Goal: Task Accomplishment & Management: Use online tool/utility

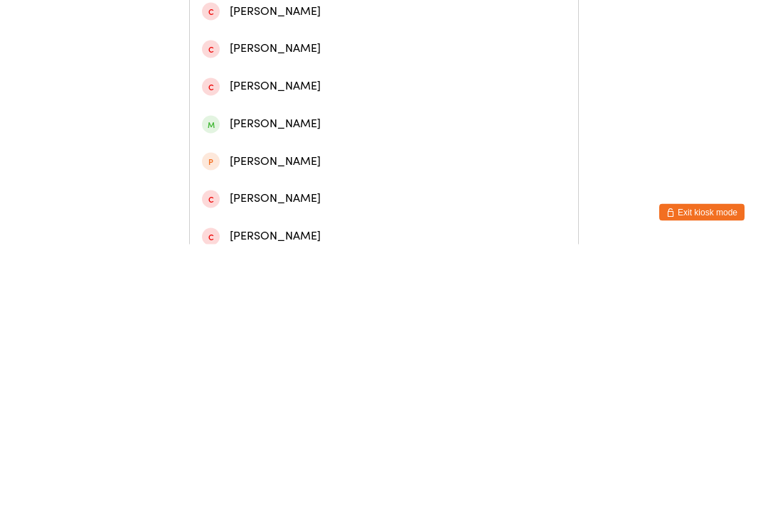
type input "[PERSON_NAME][DEMOGRAPHIC_DATA]"
click at [292, 78] on div "[PERSON_NAME]" at bounding box center [384, 67] width 364 height 19
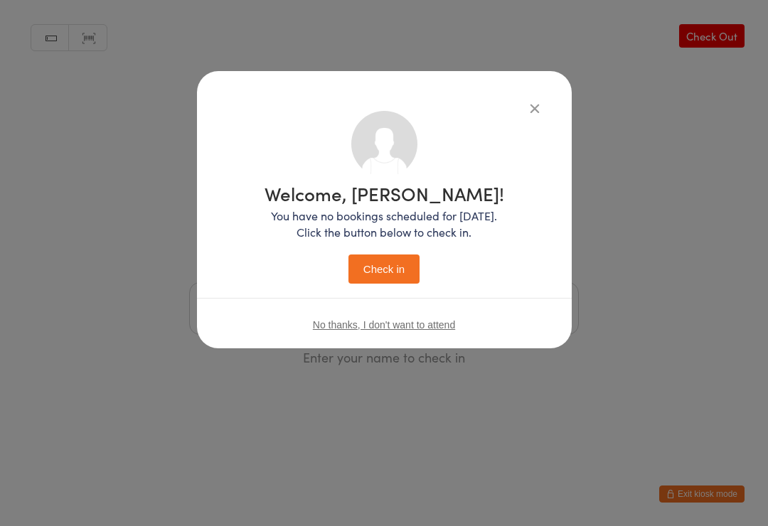
click at [394, 272] on button "Check in" at bounding box center [383, 269] width 71 height 29
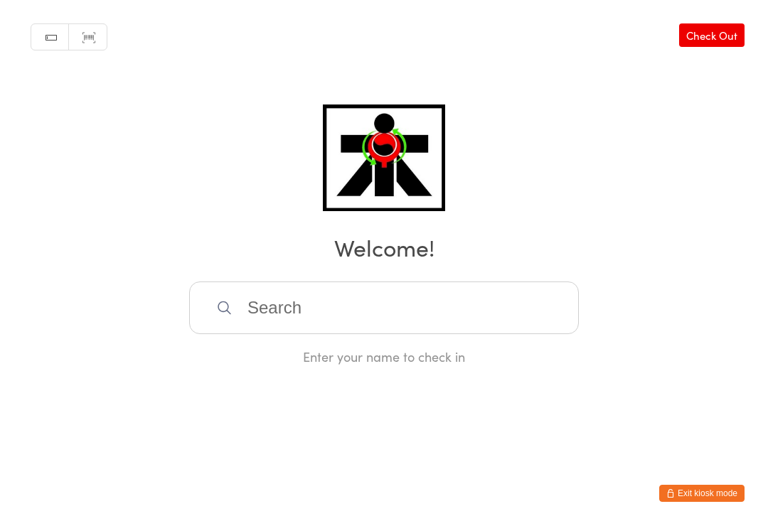
click at [390, 316] on input "search" at bounding box center [384, 308] width 390 height 53
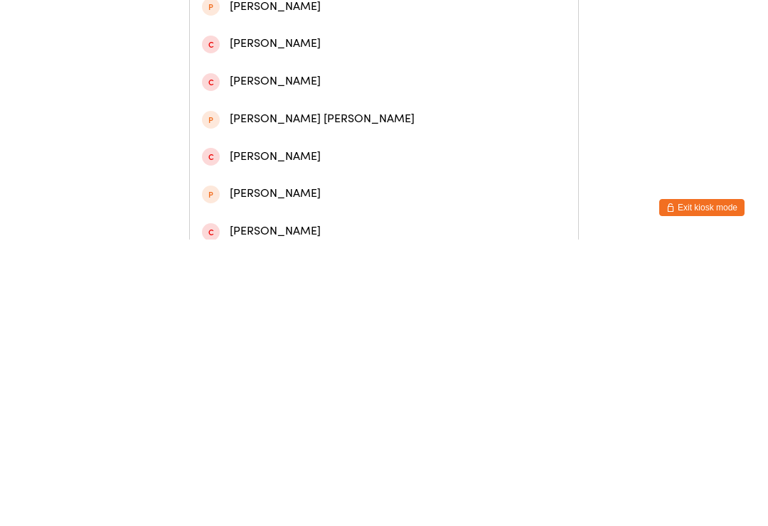
type input "[PERSON_NAME]"
click at [367, 65] on div "[PERSON_NAME]" at bounding box center [384, 67] width 364 height 19
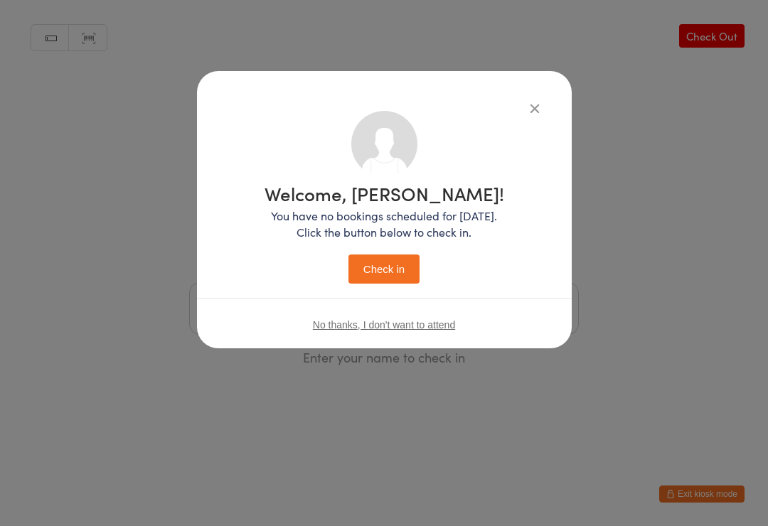
click at [382, 273] on button "Check in" at bounding box center [383, 269] width 71 height 29
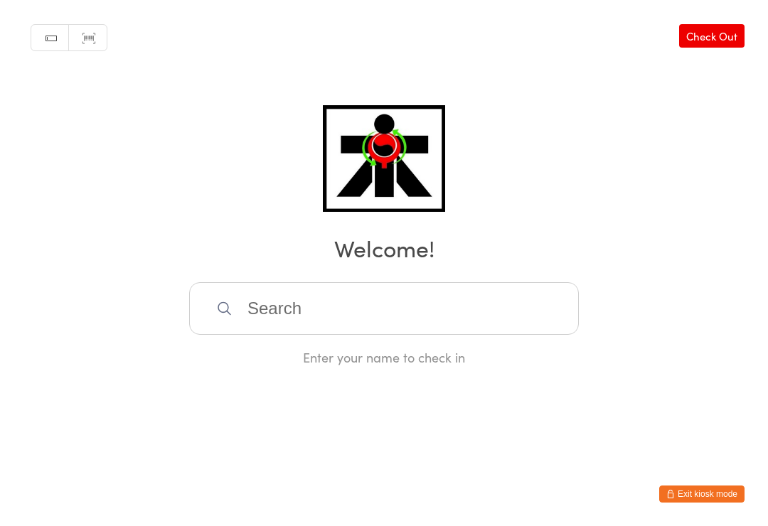
click at [316, 311] on input "search" at bounding box center [384, 308] width 390 height 53
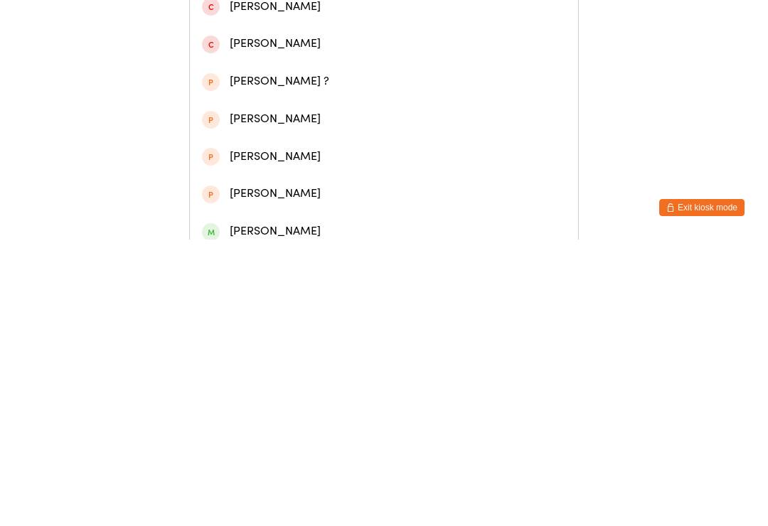
type input "[PERSON_NAME]"
click at [341, 85] on div "[PERSON_NAME]" at bounding box center [384, 68] width 388 height 38
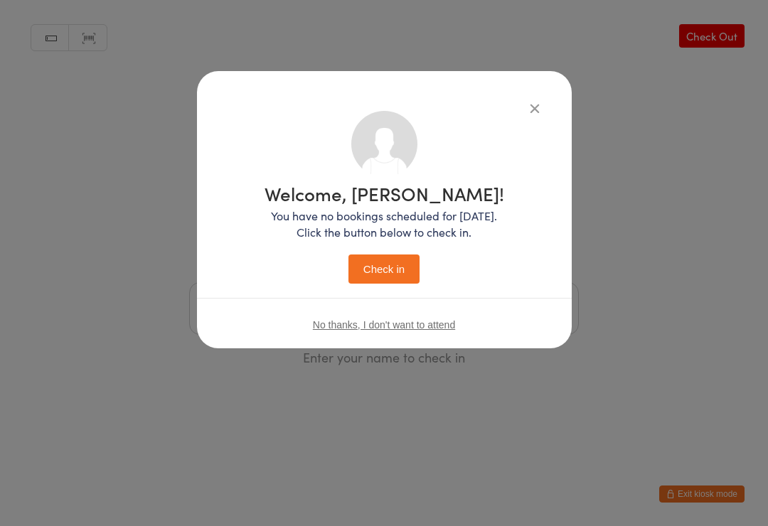
click at [381, 257] on button "Check in" at bounding box center [383, 269] width 71 height 29
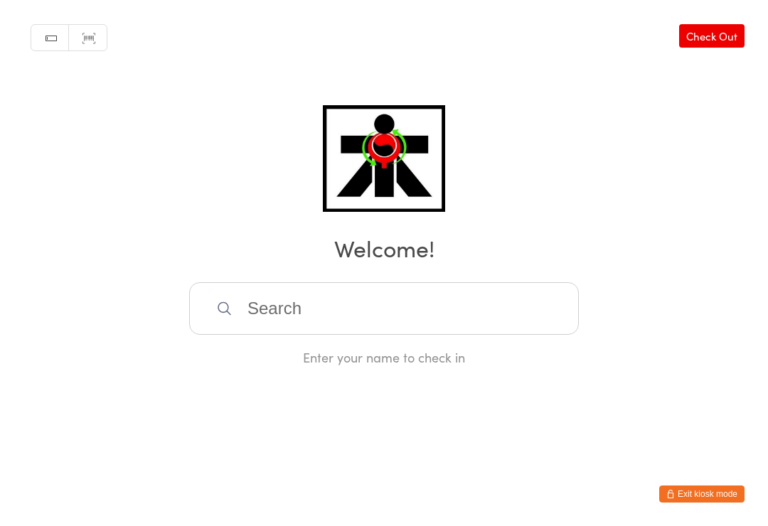
click at [246, 314] on input "search" at bounding box center [384, 308] width 390 height 53
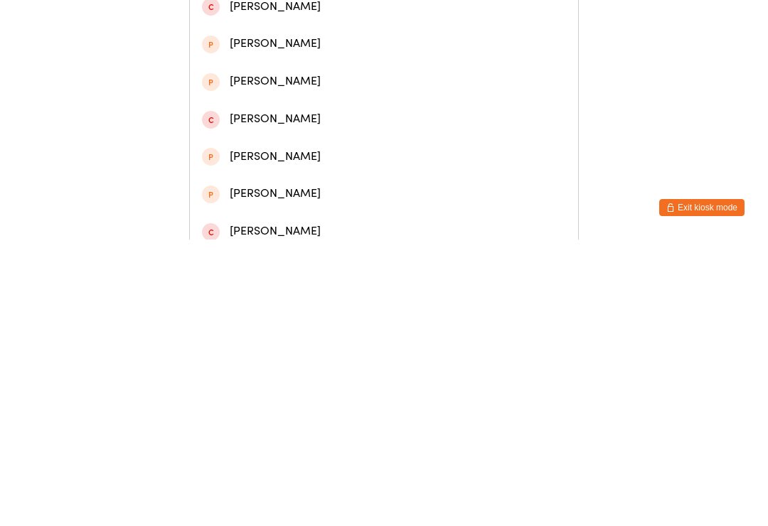
type input "Soning"
click at [311, 108] on div "[PERSON_NAME]" at bounding box center [384, 105] width 364 height 19
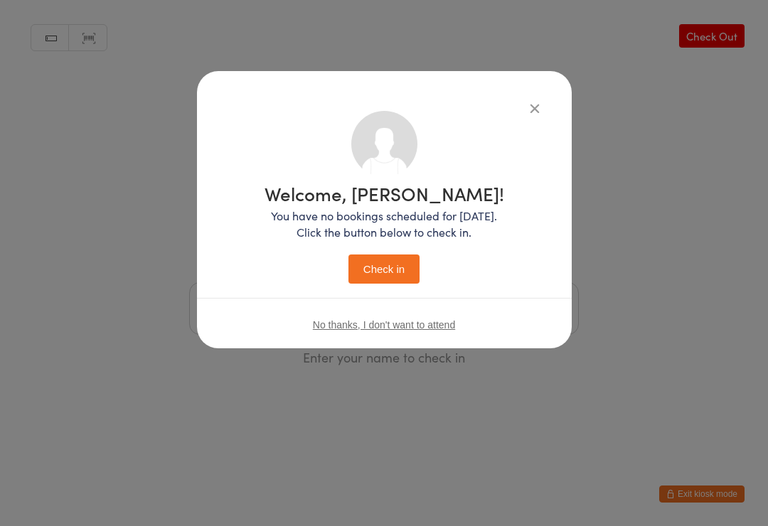
click at [397, 264] on button "Check in" at bounding box center [383, 269] width 71 height 29
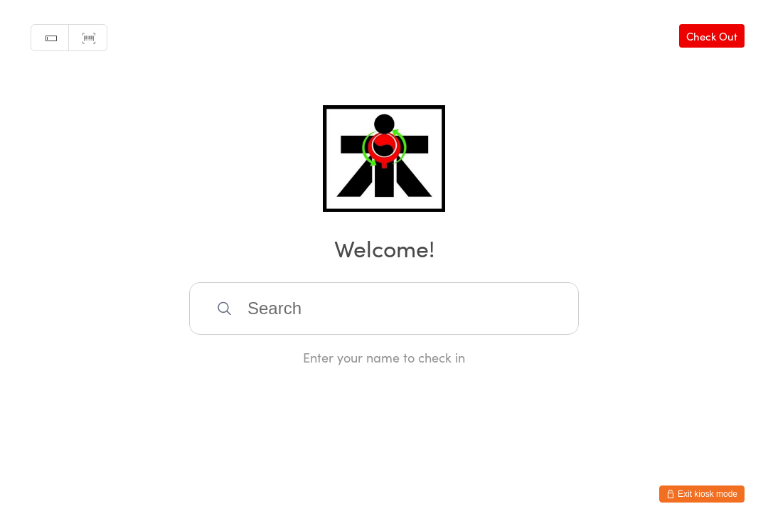
click at [368, 324] on input "search" at bounding box center [384, 308] width 390 height 53
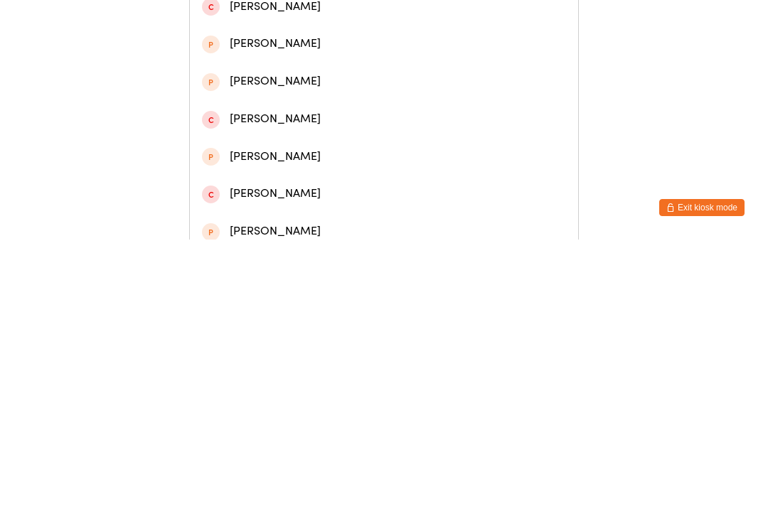
type input "M"
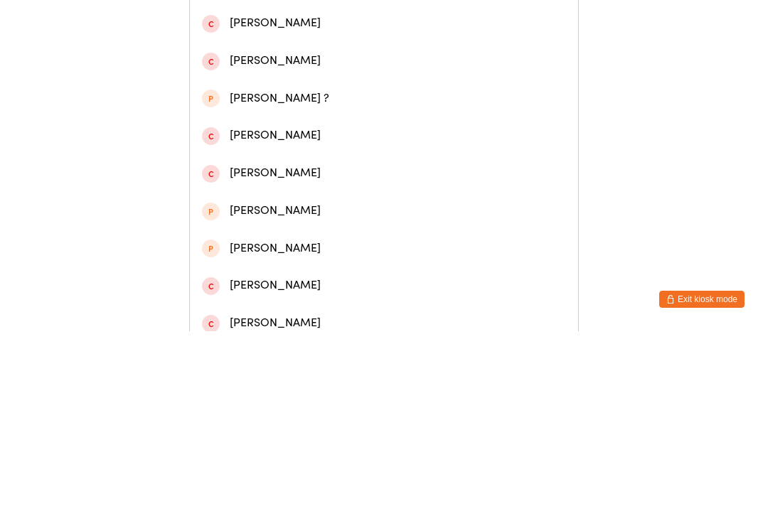
type input "Ayyan"
click at [420, 78] on div "[PERSON_NAME]" at bounding box center [384, 67] width 364 height 19
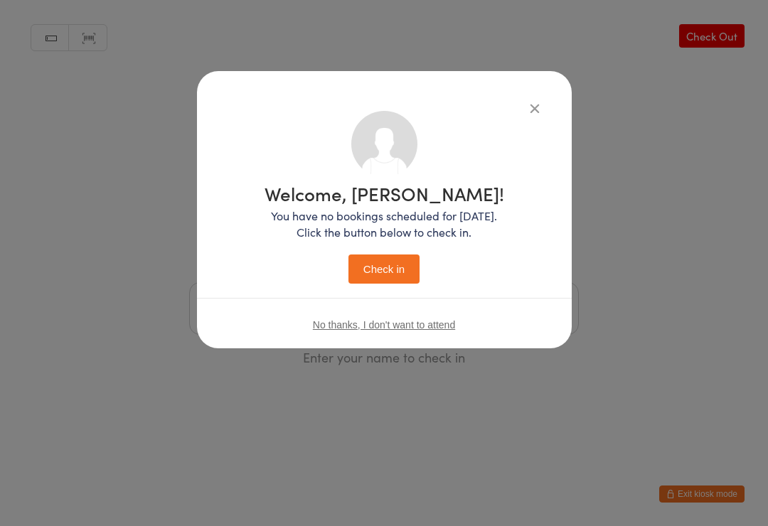
click at [405, 280] on button "Check in" at bounding box center [383, 269] width 71 height 29
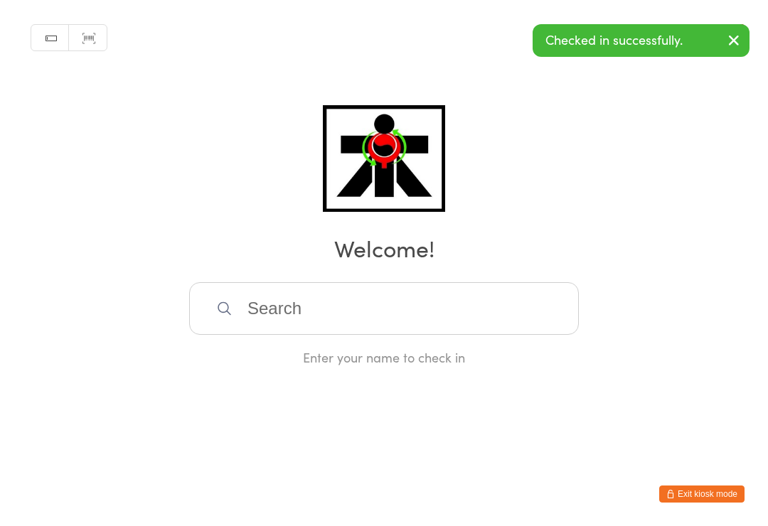
click at [475, 321] on input "search" at bounding box center [384, 308] width 390 height 53
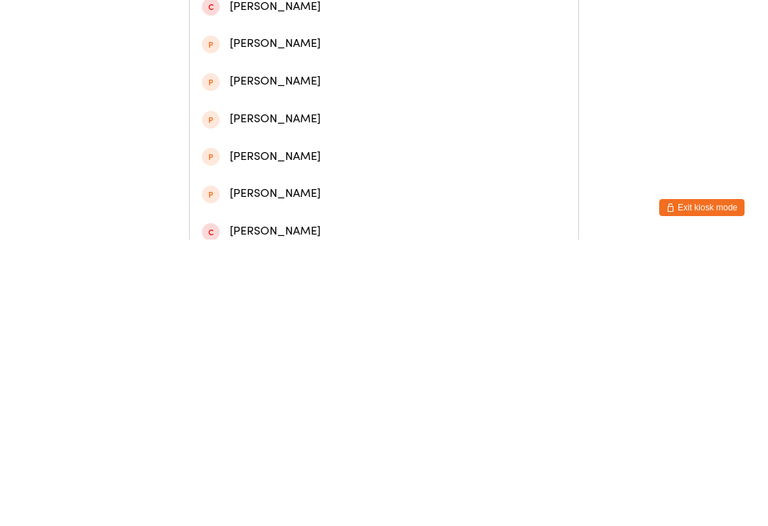
type input "A"
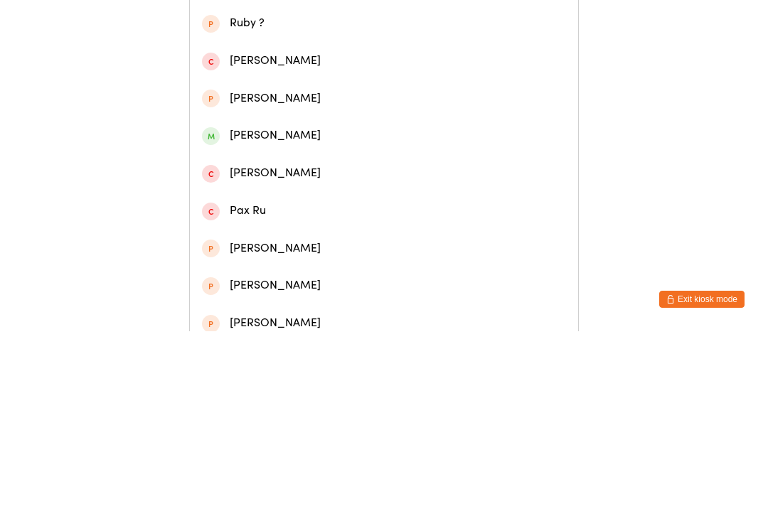
type input "Runika"
click at [452, 78] on div "[PERSON_NAME]" at bounding box center [384, 67] width 364 height 19
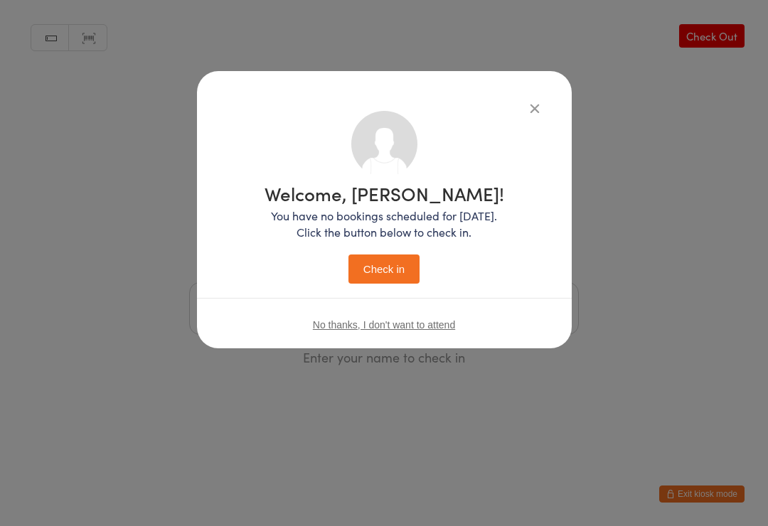
click at [407, 265] on button "Check in" at bounding box center [383, 269] width 71 height 29
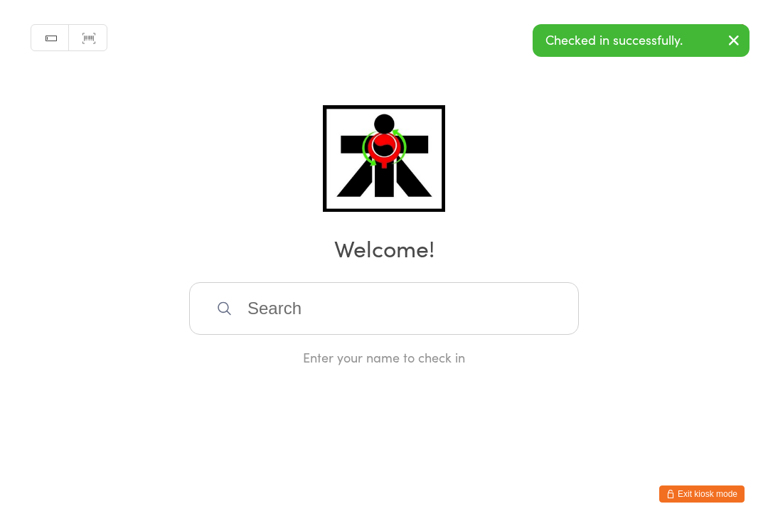
click at [440, 314] on input "search" at bounding box center [384, 308] width 390 height 53
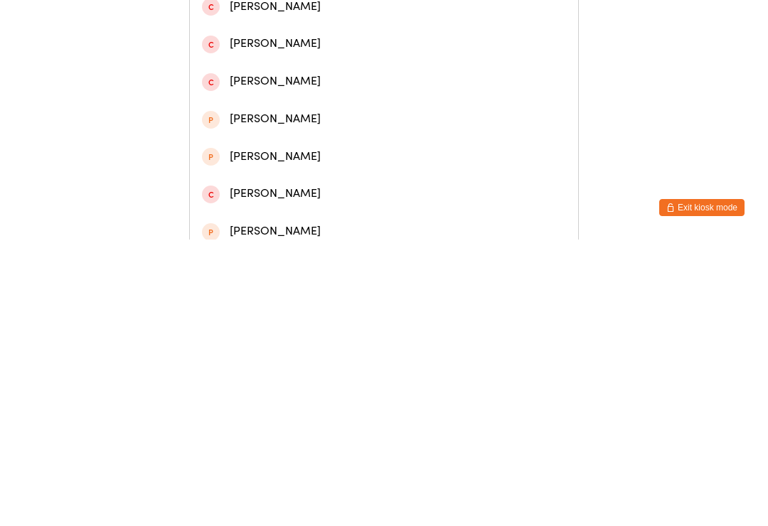
type input "Ahme"
click at [437, 60] on div "[PERSON_NAME] ?" at bounding box center [384, 68] width 388 height 38
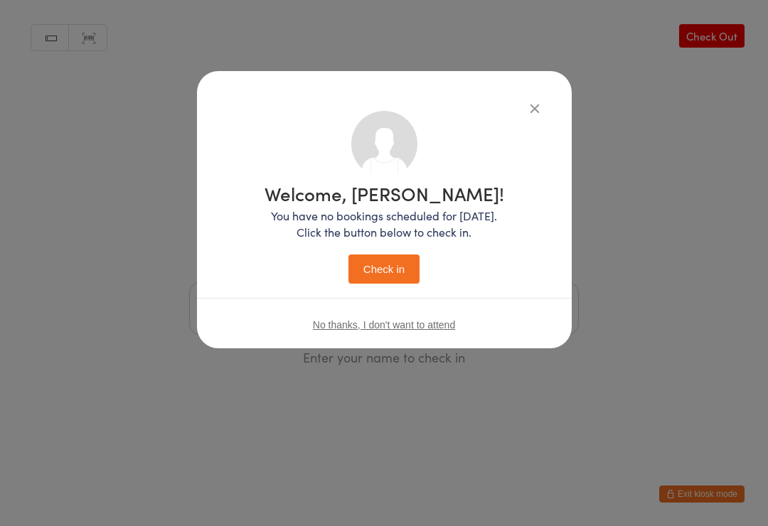
click at [405, 262] on button "Check in" at bounding box center [383, 269] width 71 height 29
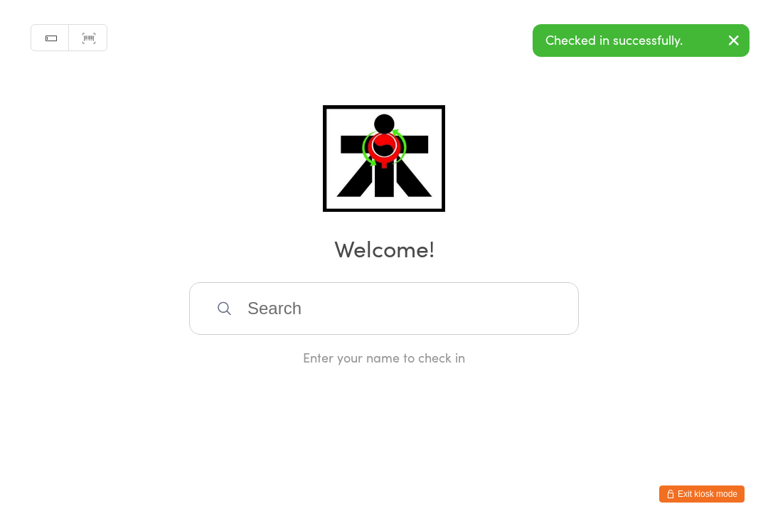
click at [445, 312] on input "search" at bounding box center [384, 308] width 390 height 53
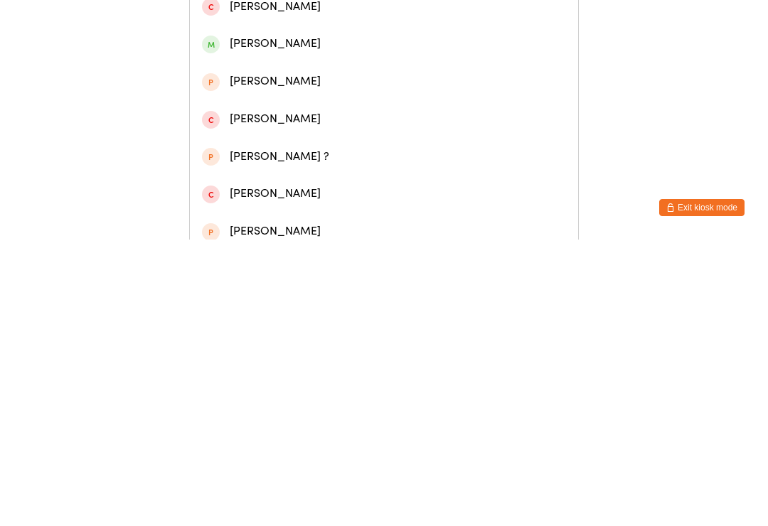
type input "[PERSON_NAME]"
click at [498, 71] on div "[PERSON_NAME]" at bounding box center [384, 67] width 364 height 19
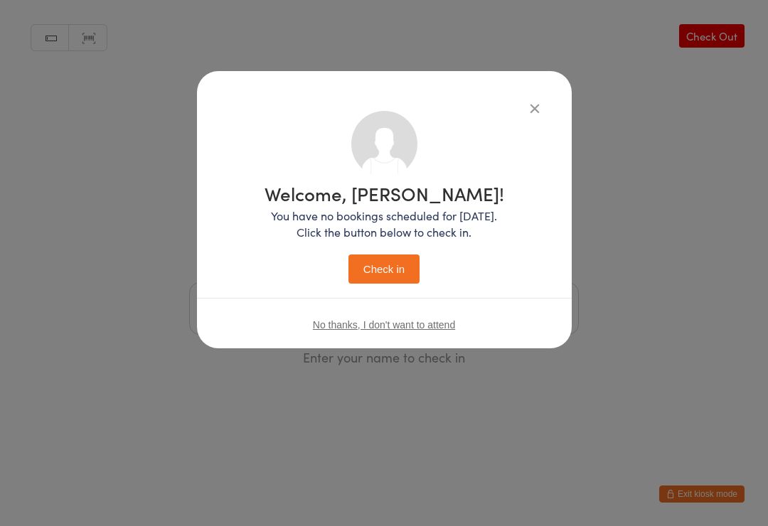
click at [400, 261] on button "Check in" at bounding box center [383, 269] width 71 height 29
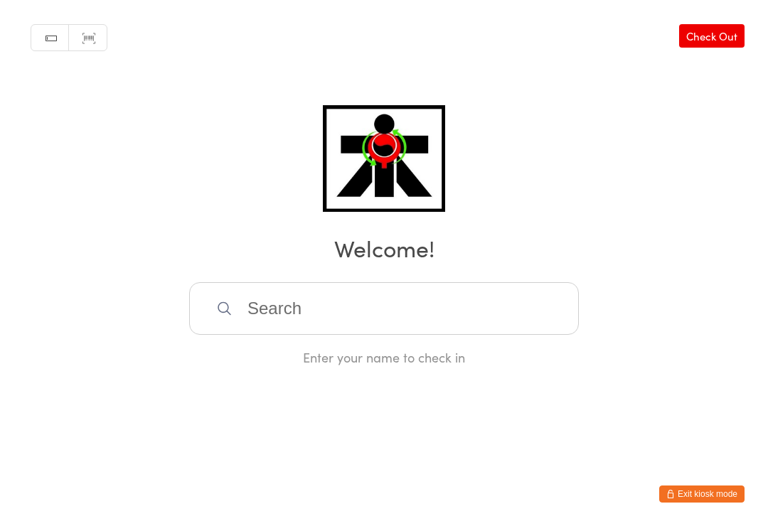
click at [213, 280] on div "Manual search Scanner input Check Out Welcome! Enter your name to check in" at bounding box center [384, 183] width 768 height 366
click at [243, 335] on input "search" at bounding box center [384, 308] width 390 height 53
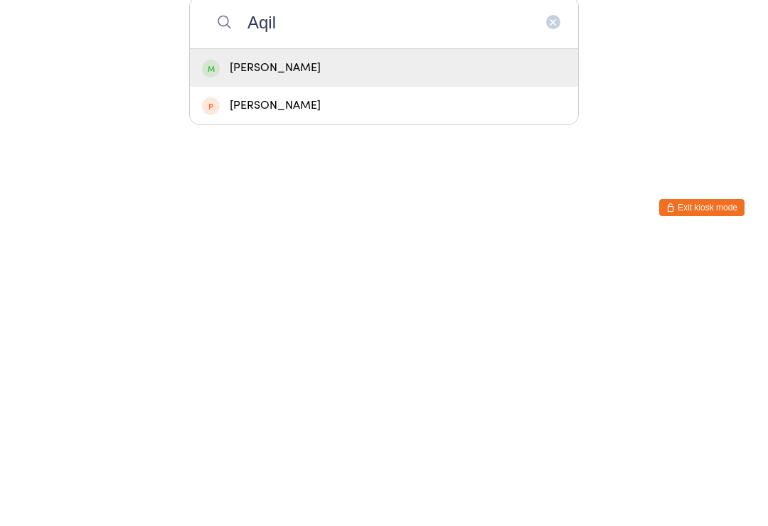
type input "Aqil"
click at [223, 345] on div "[PERSON_NAME]" at bounding box center [384, 354] width 364 height 19
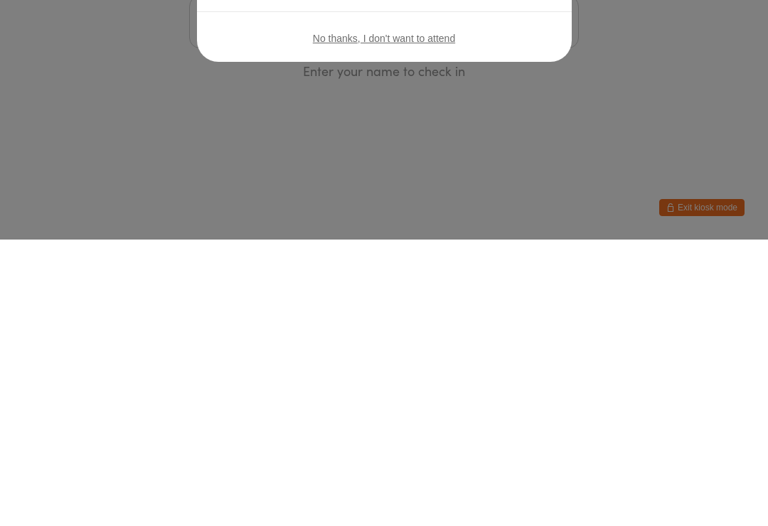
click at [415, 265] on button "Check in" at bounding box center [383, 269] width 71 height 29
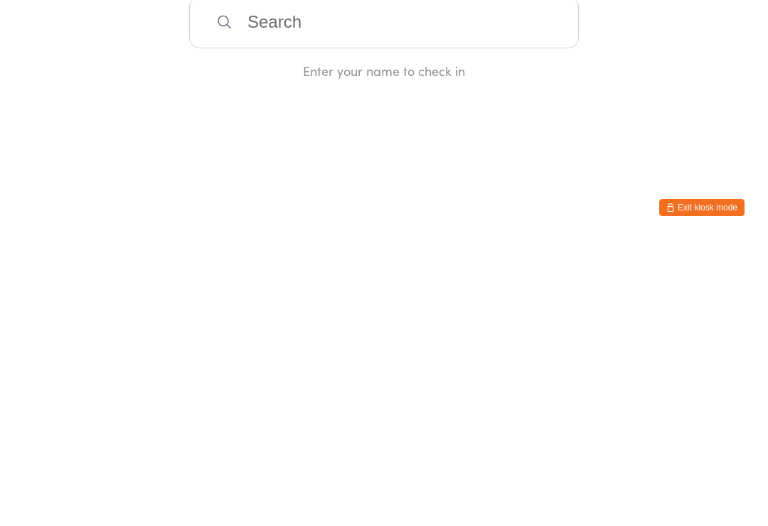
click at [236, 324] on input "search" at bounding box center [384, 308] width 390 height 53
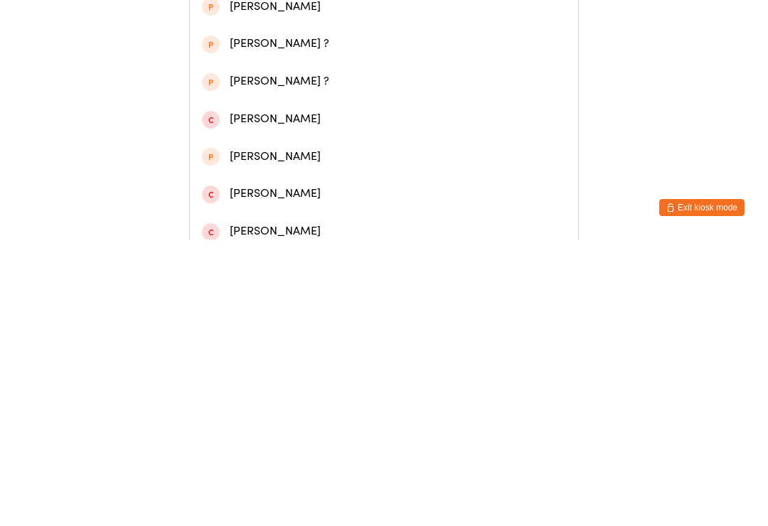
type input "Sayn"
click at [266, 188] on div "Saynt-[PERSON_NAME]" at bounding box center [384, 180] width 364 height 19
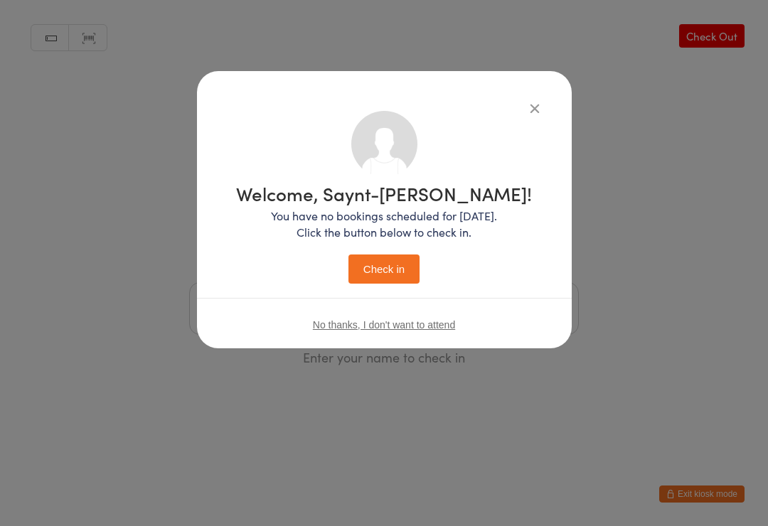
click at [378, 272] on button "Check in" at bounding box center [383, 269] width 71 height 29
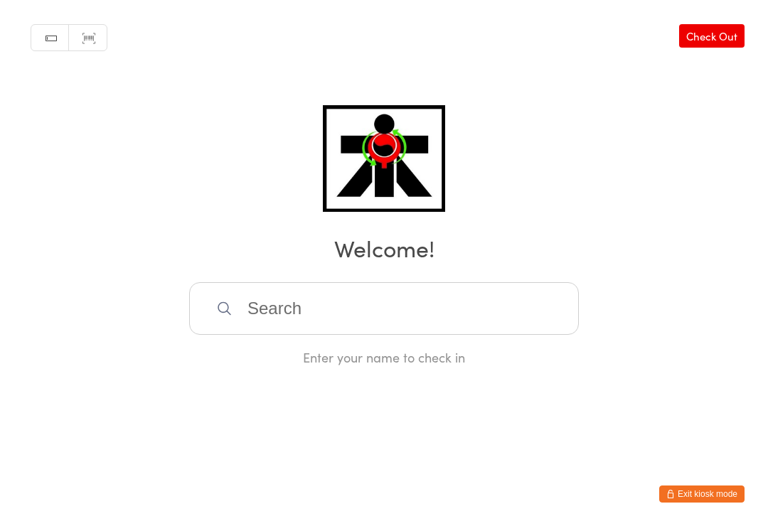
click at [543, 296] on input "search" at bounding box center [384, 308] width 390 height 53
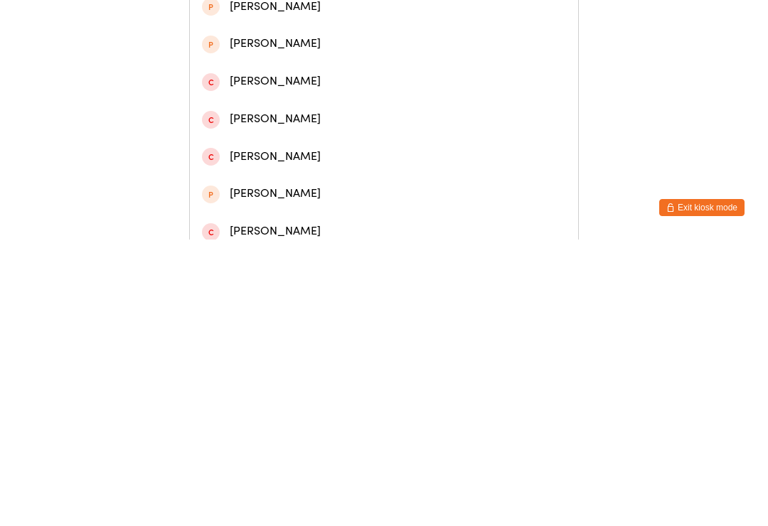
type input "Cle"
click at [321, 146] on div "[PERSON_NAME]" at bounding box center [384, 143] width 364 height 19
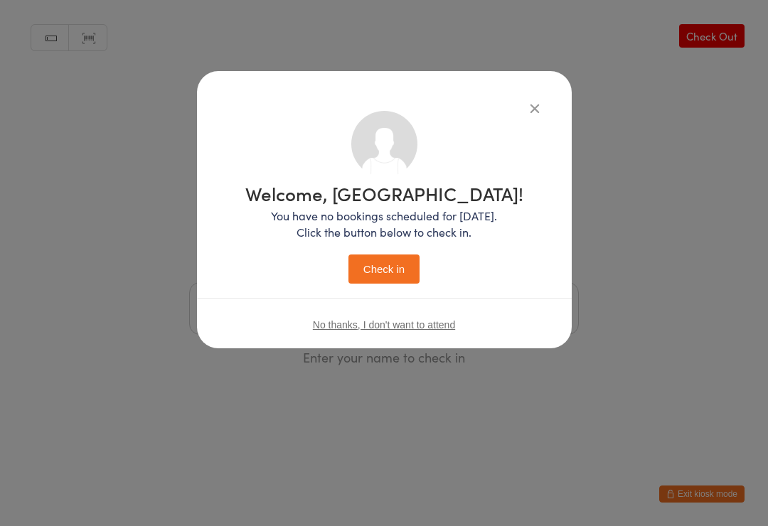
click at [397, 257] on button "Check in" at bounding box center [383, 269] width 71 height 29
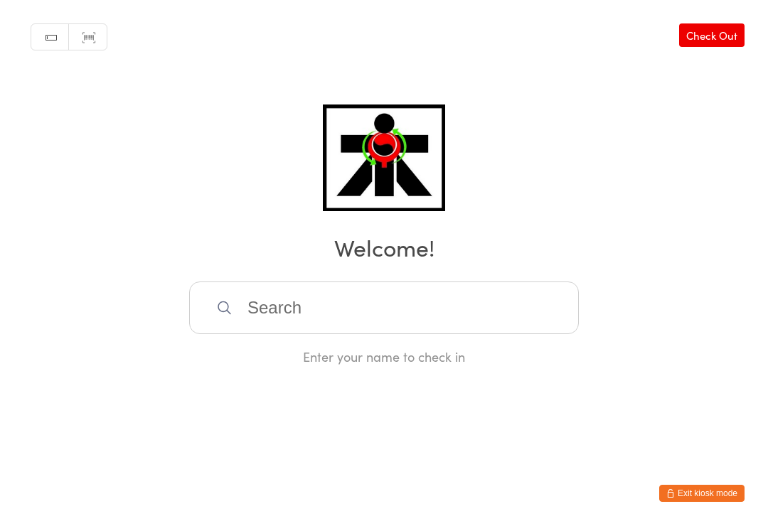
click at [484, 309] on input "search" at bounding box center [384, 308] width 390 height 53
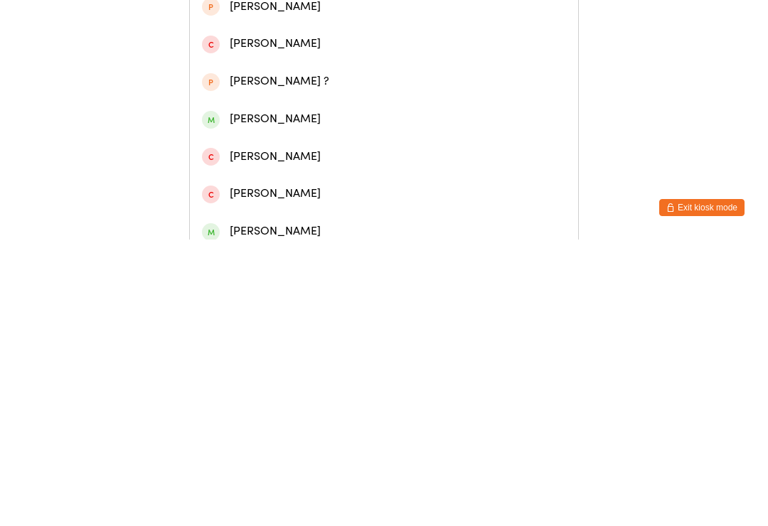
type input "[PERSON_NAME]"
click at [326, 68] on div "[PERSON_NAME]" at bounding box center [384, 67] width 364 height 19
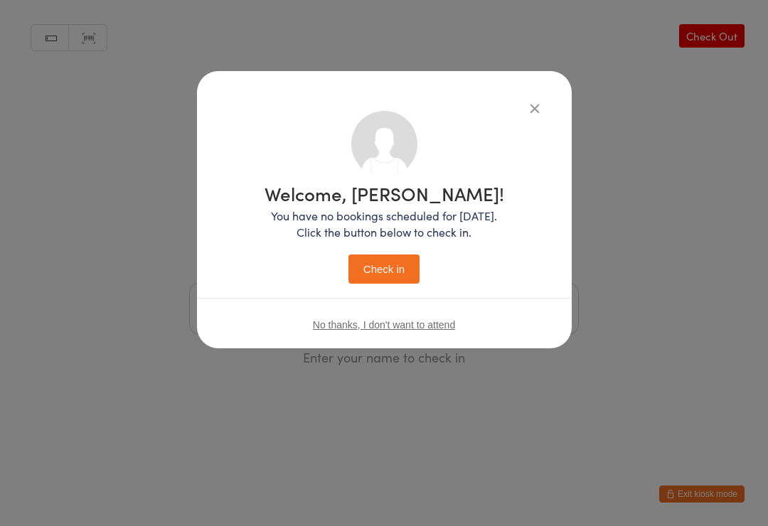
click at [409, 265] on button "Check in" at bounding box center [383, 269] width 71 height 29
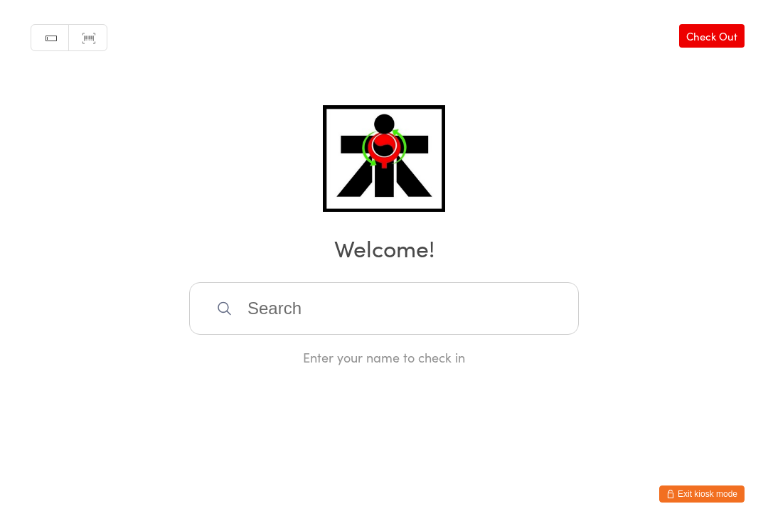
click at [537, 334] on input "search" at bounding box center [384, 308] width 390 height 53
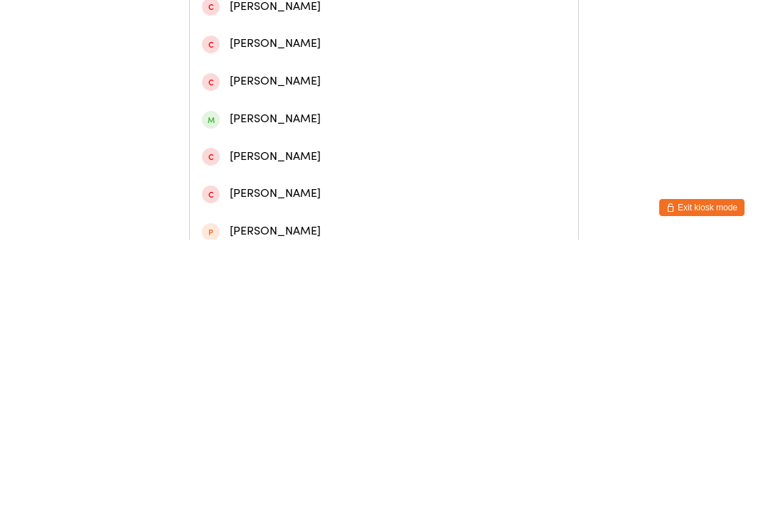
type input "Jaxon"
click at [302, 73] on div "[PERSON_NAME]" at bounding box center [384, 67] width 364 height 19
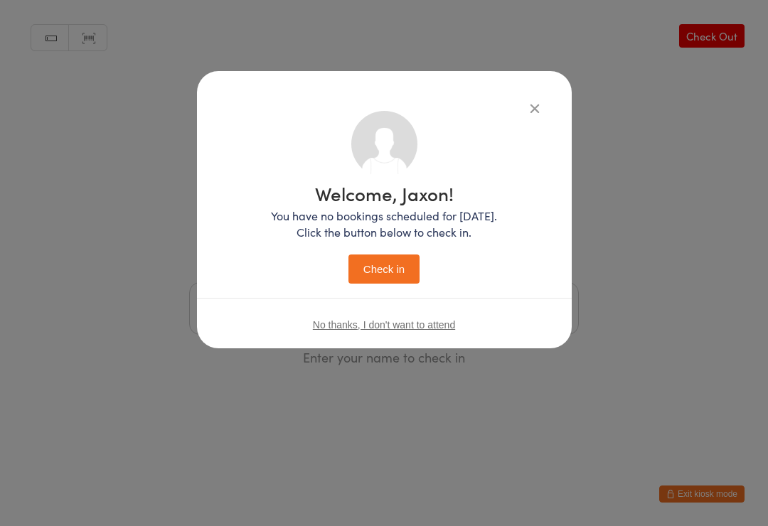
click at [382, 273] on button "Check in" at bounding box center [383, 269] width 71 height 29
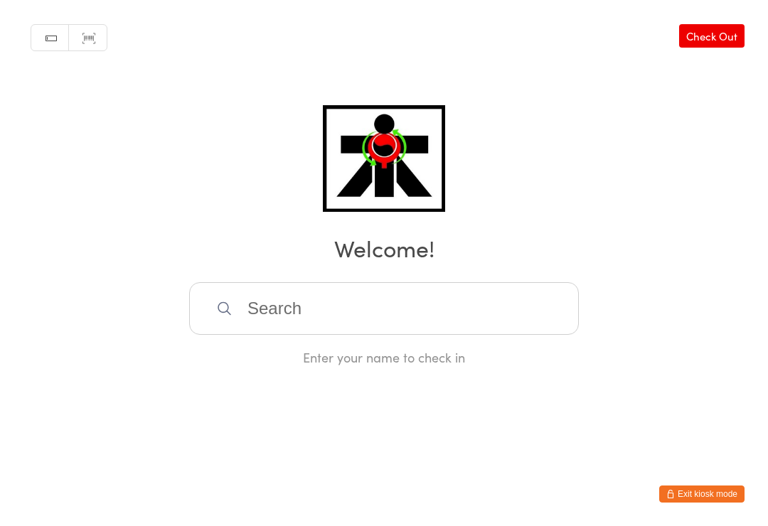
click at [302, 333] on input "search" at bounding box center [384, 308] width 390 height 53
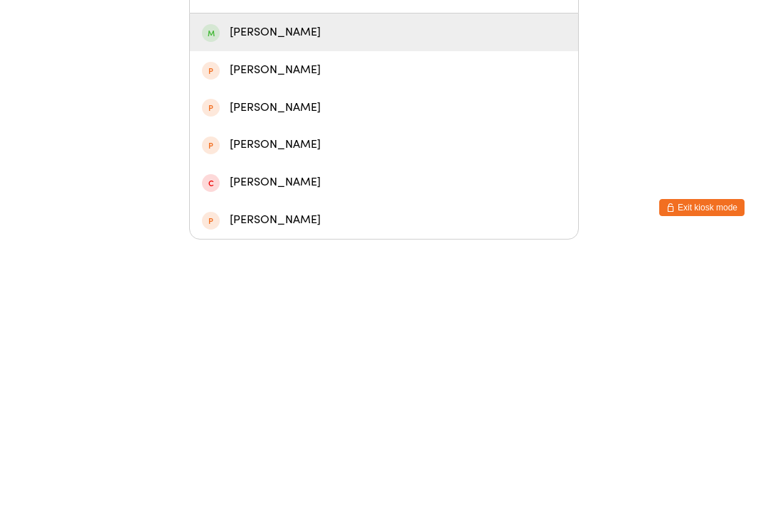
type input "Yuvi"
click at [267, 309] on div "[PERSON_NAME]" at bounding box center [384, 318] width 364 height 19
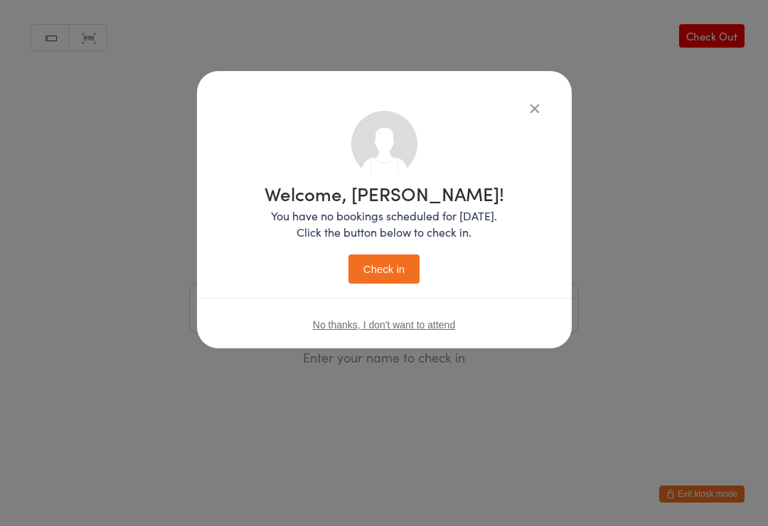
click at [373, 265] on button "Check in" at bounding box center [383, 269] width 71 height 29
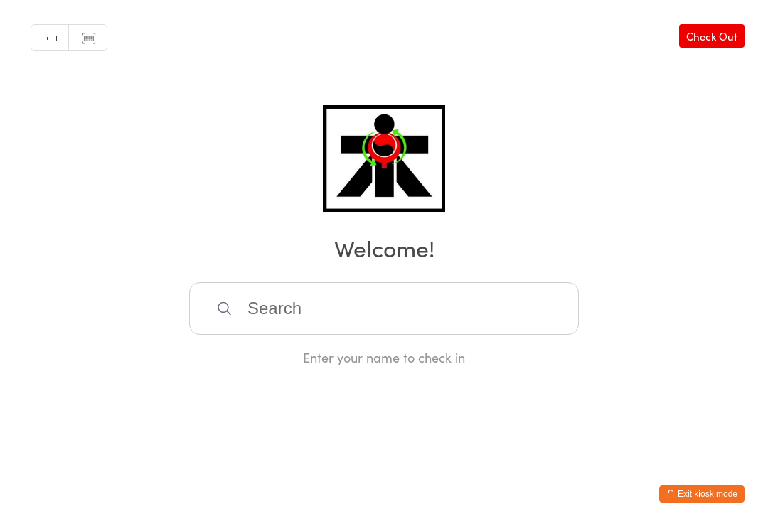
click at [358, 294] on input "search" at bounding box center [384, 308] width 390 height 53
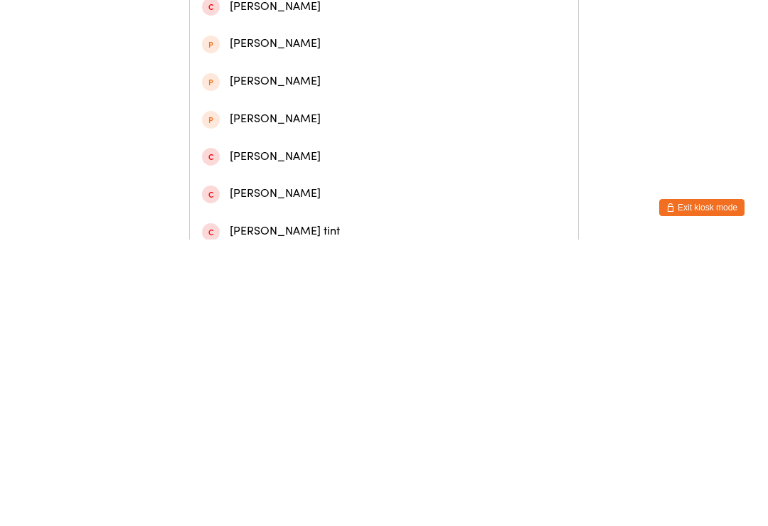
type input "[PERSON_NAME]"
click at [332, 68] on div "[PERSON_NAME]" at bounding box center [384, 67] width 364 height 19
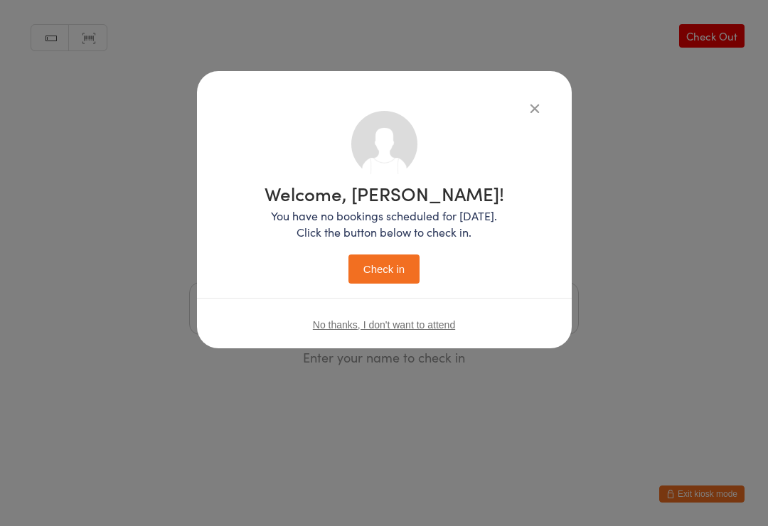
click at [376, 273] on button "Check in" at bounding box center [383, 269] width 71 height 29
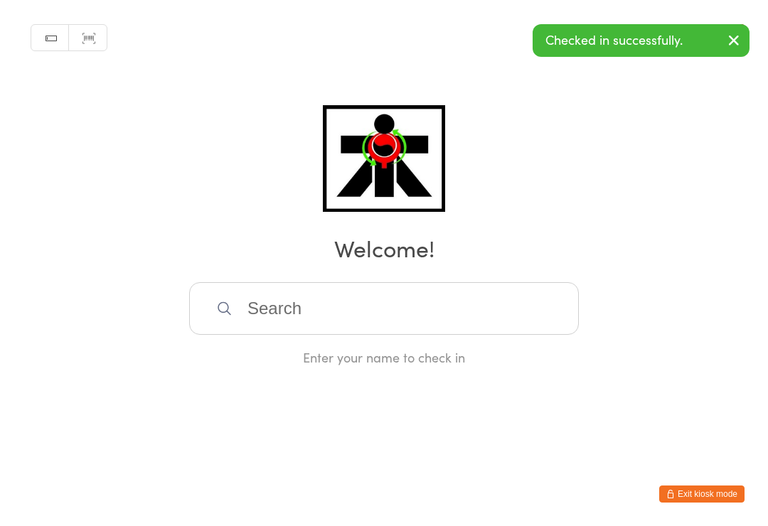
click at [474, 333] on input "search" at bounding box center [384, 308] width 390 height 53
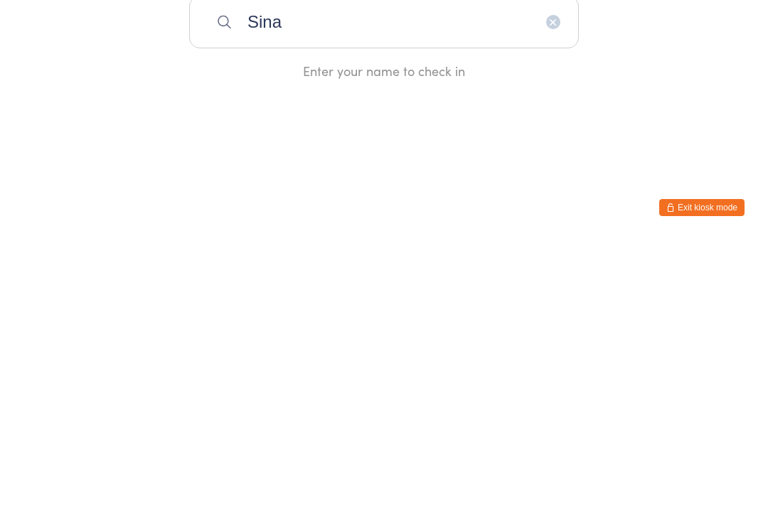
type input "Sina"
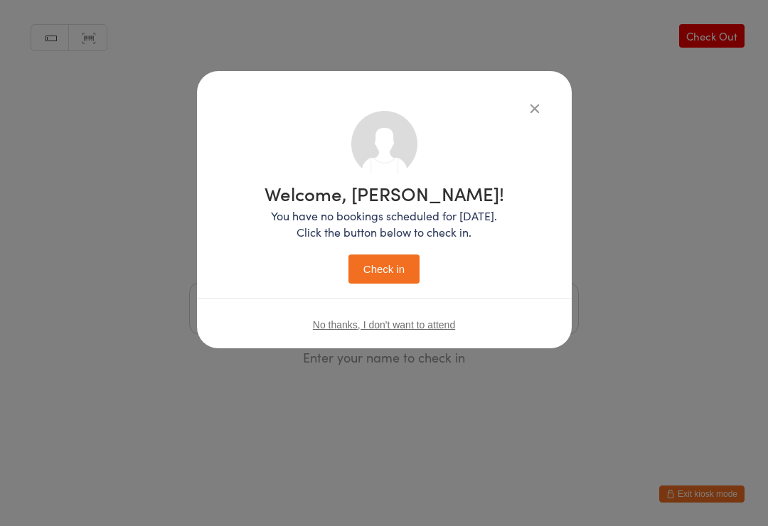
click at [391, 246] on div "Welcome, [PERSON_NAME]! You have no bookings scheduled for [DATE]. Click the bu…" at bounding box center [385, 234] width 240 height 100
click at [397, 262] on button "Check in" at bounding box center [383, 269] width 71 height 29
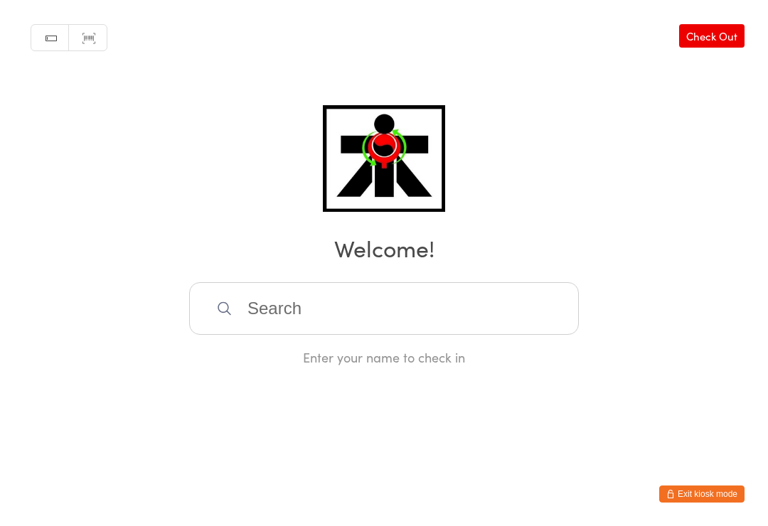
click at [375, 304] on input "search" at bounding box center [384, 308] width 390 height 53
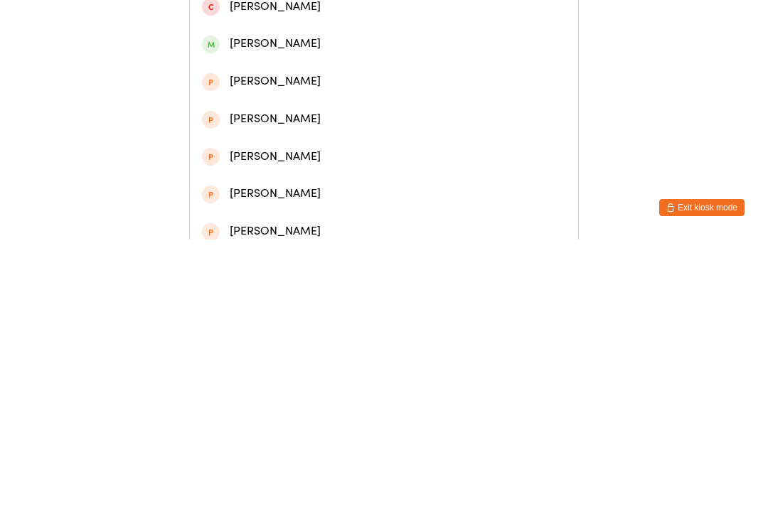
type input "[PERSON_NAME]"
click at [385, 75] on div "[PERSON_NAME]" at bounding box center [384, 67] width 364 height 19
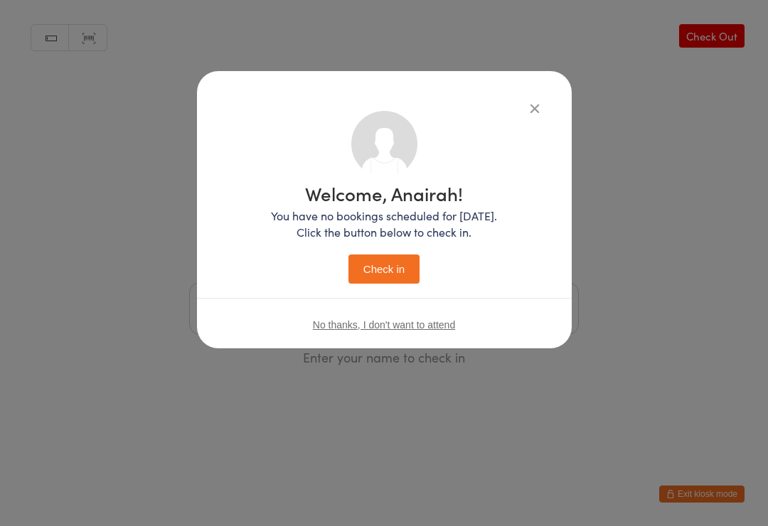
click at [410, 259] on button "Check in" at bounding box center [383, 269] width 71 height 29
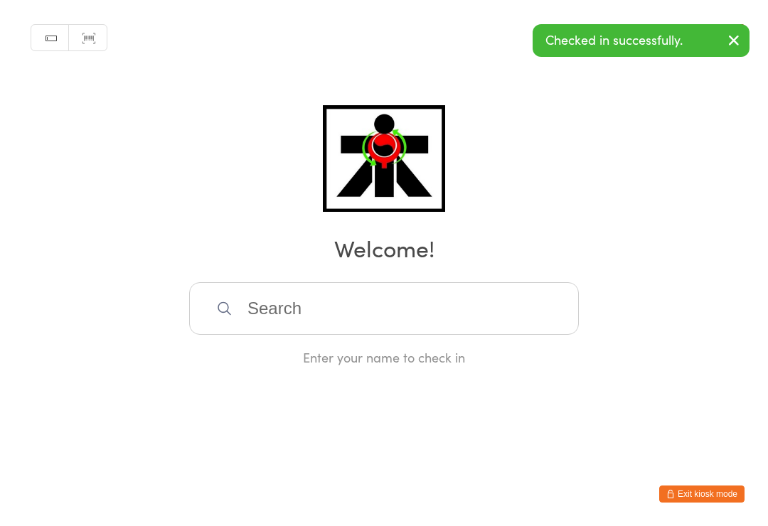
click at [265, 315] on input "search" at bounding box center [384, 308] width 390 height 53
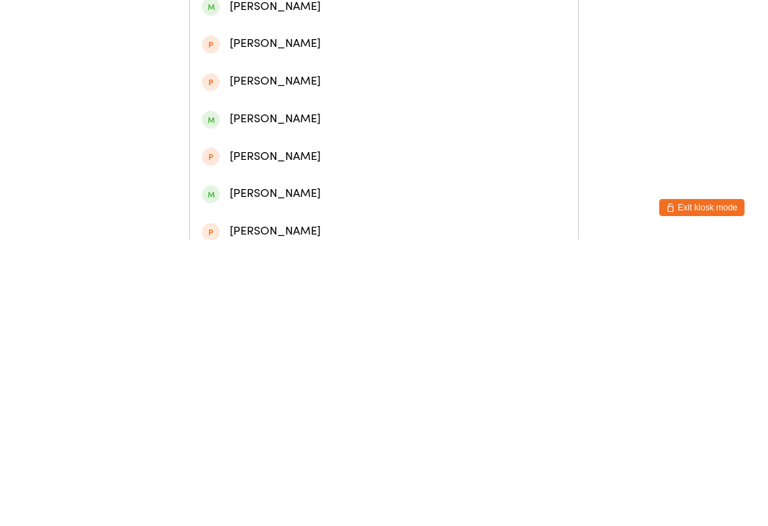
type input "[PERSON_NAME] ca"
click at [311, 70] on div "[PERSON_NAME]" at bounding box center [384, 67] width 364 height 19
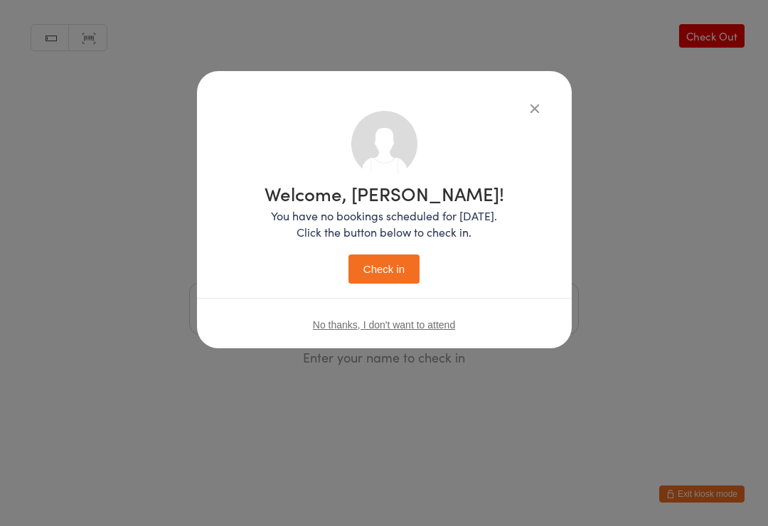
click at [375, 279] on button "Check in" at bounding box center [383, 269] width 71 height 29
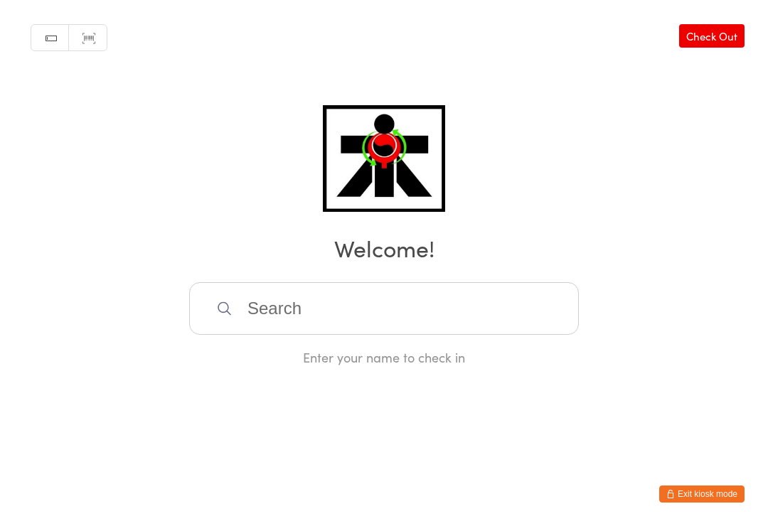
click at [286, 309] on input "search" at bounding box center [384, 308] width 390 height 53
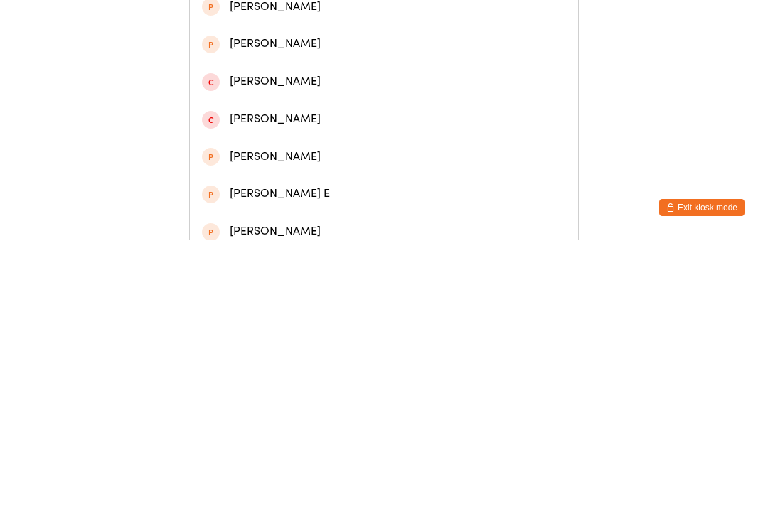
type input "Lea"
click at [296, 115] on div "[PERSON_NAME]" at bounding box center [384, 105] width 364 height 19
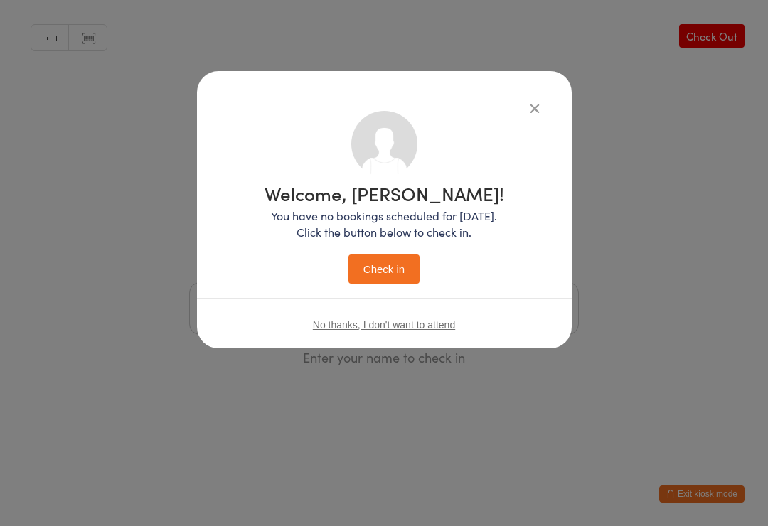
click at [388, 272] on button "Check in" at bounding box center [383, 269] width 71 height 29
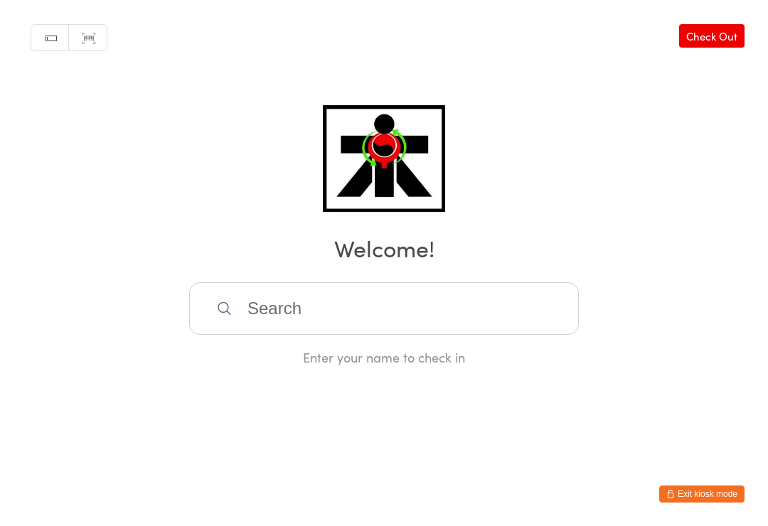
click at [556, 317] on input "search" at bounding box center [384, 308] width 390 height 53
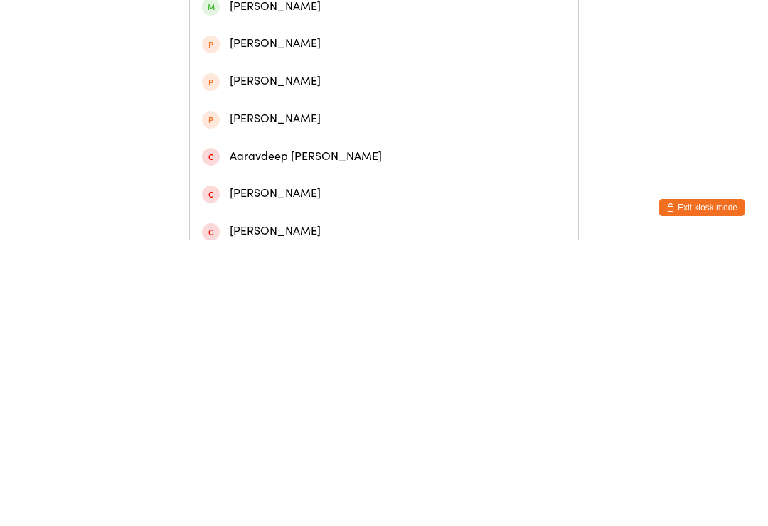
type input "Ria"
click at [328, 74] on div "Rian See" at bounding box center [384, 67] width 364 height 19
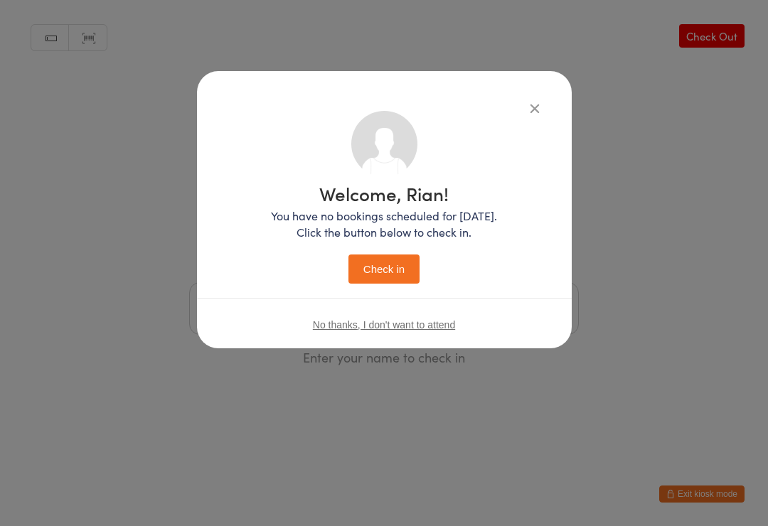
click at [382, 264] on button "Check in" at bounding box center [383, 269] width 71 height 29
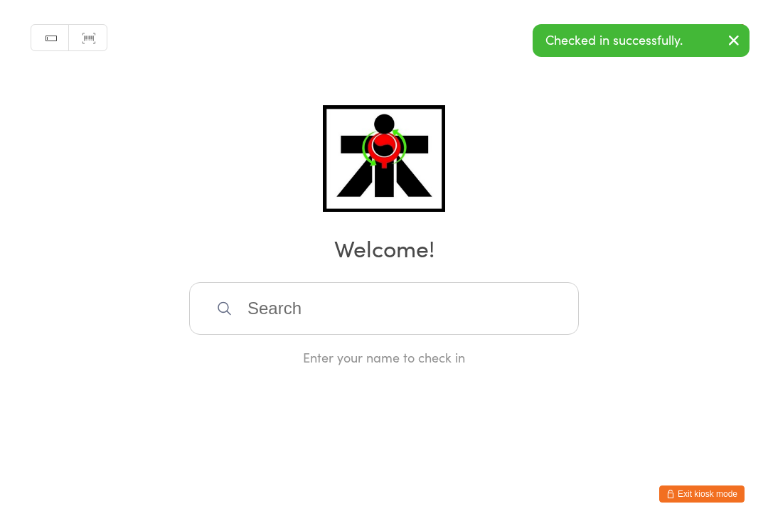
click at [250, 314] on input "search" at bounding box center [384, 308] width 390 height 53
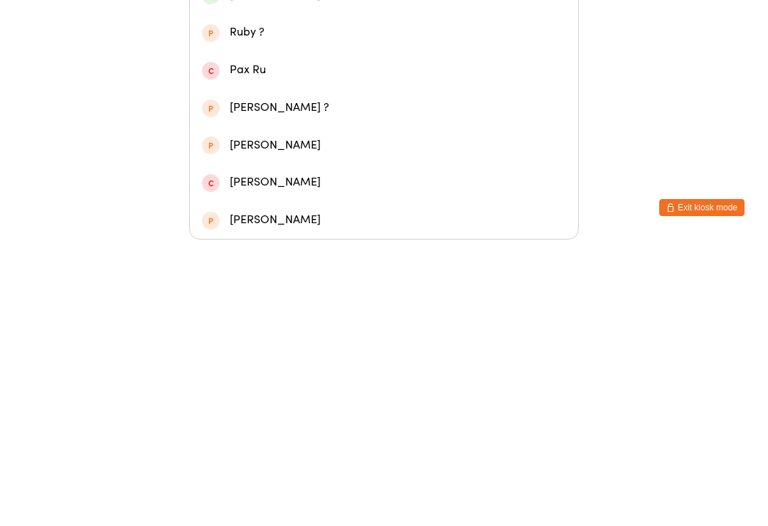
type input "Rudra"
click at [276, 197] on div "[PERSON_NAME]" at bounding box center [384, 206] width 364 height 19
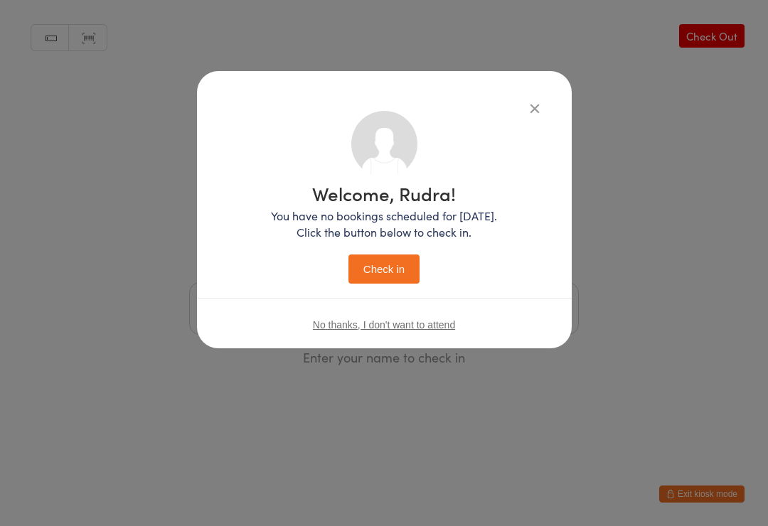
click at [368, 278] on button "Check in" at bounding box center [383, 269] width 71 height 29
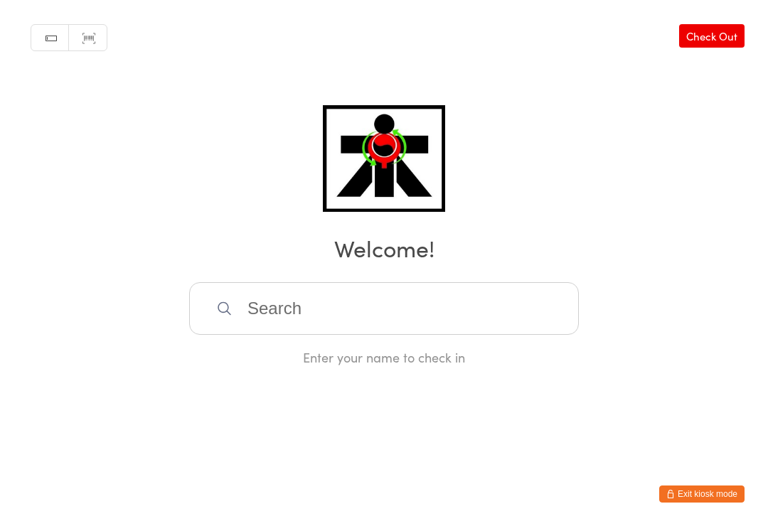
click at [535, 280] on div "Manual search Scanner input Check Out Welcome! Enter your name to check in" at bounding box center [384, 183] width 768 height 366
click at [529, 304] on input "search" at bounding box center [384, 308] width 390 height 53
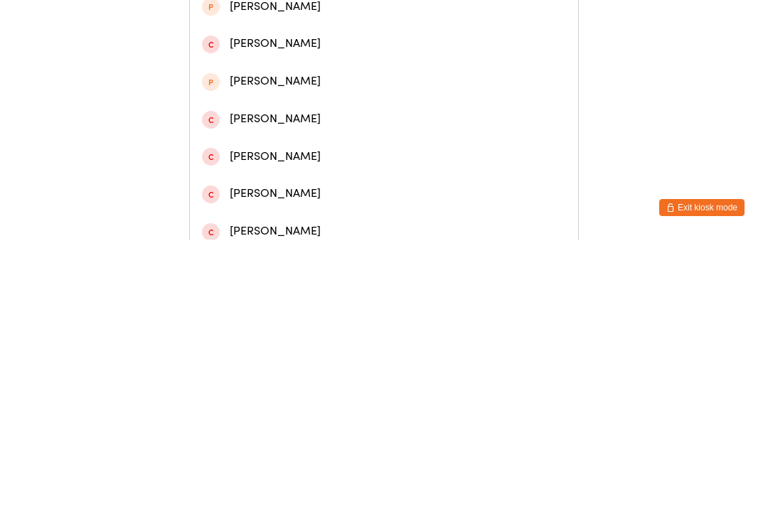
type input "[PERSON_NAME] etahan"
click at [257, 69] on div "[PERSON_NAME]" at bounding box center [384, 67] width 364 height 19
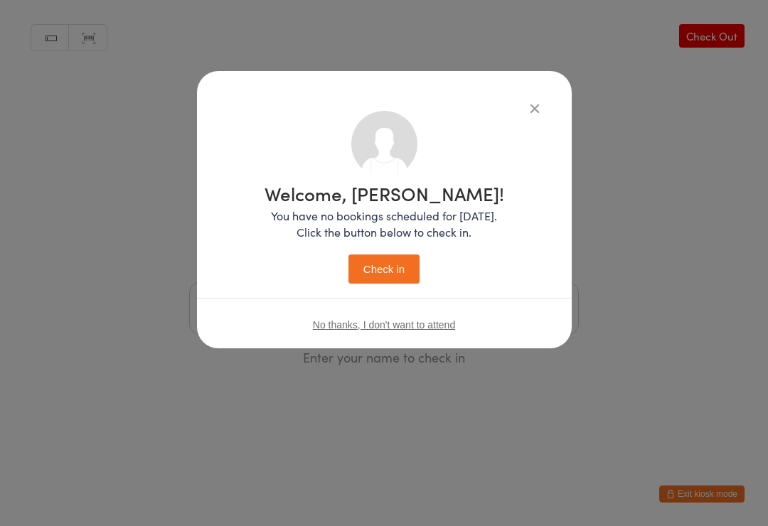
click at [377, 264] on button "Check in" at bounding box center [383, 269] width 71 height 29
